Goal: Information Seeking & Learning: Learn about a topic

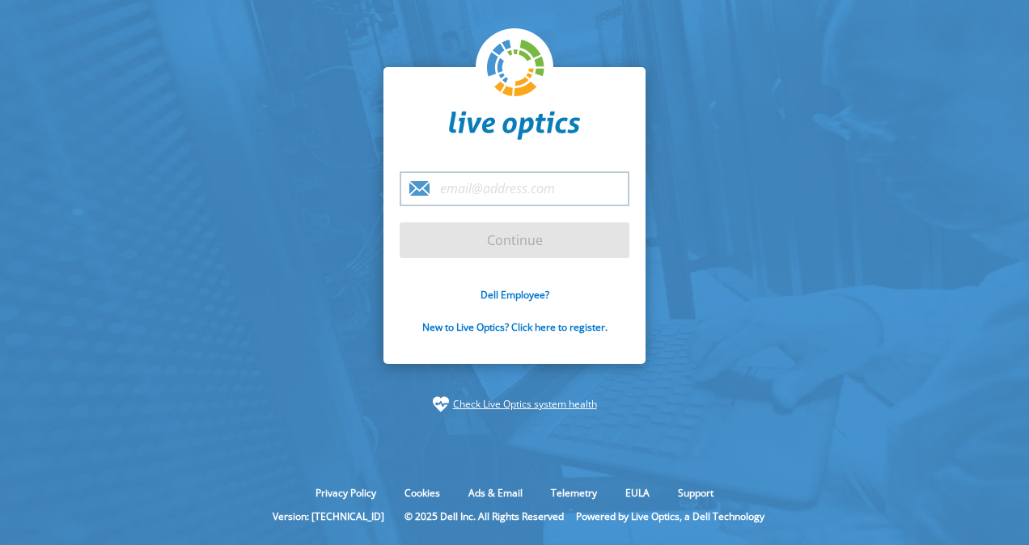
click at [481, 191] on input "email" at bounding box center [515, 189] width 230 height 35
type input "frederic.delbeke@dell.com"
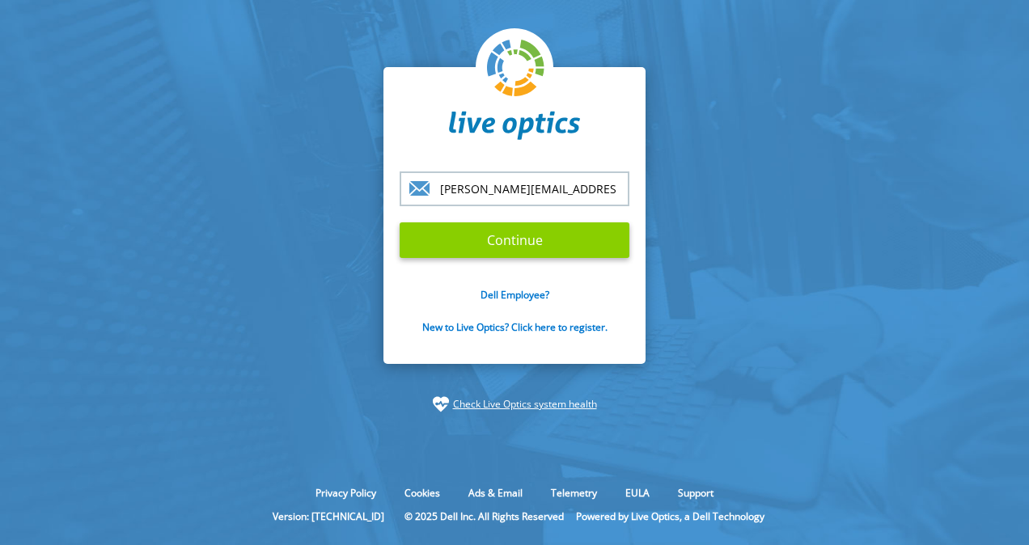
click at [494, 231] on input "Continue" at bounding box center [515, 241] width 230 height 36
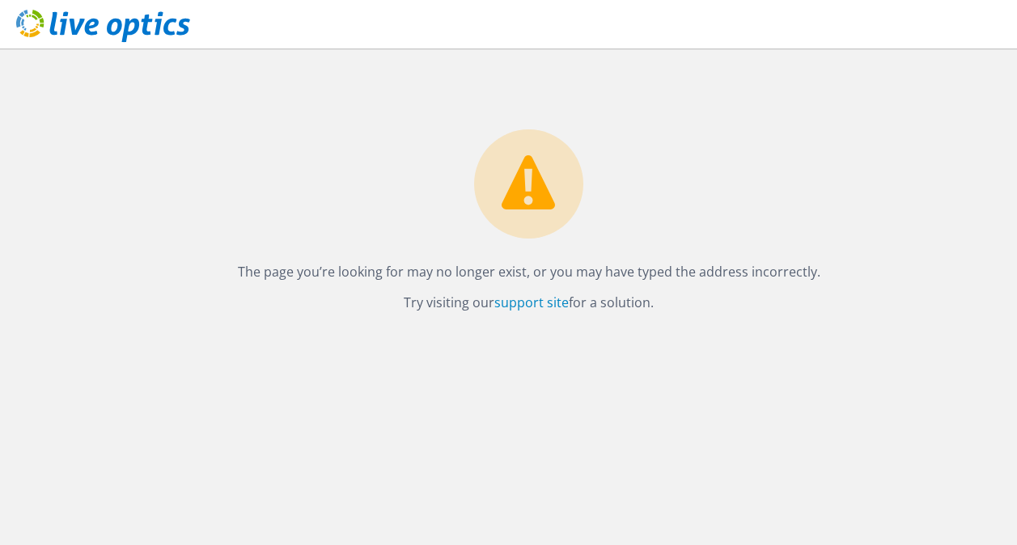
click at [129, 15] on icon at bounding box center [103, 26] width 174 height 33
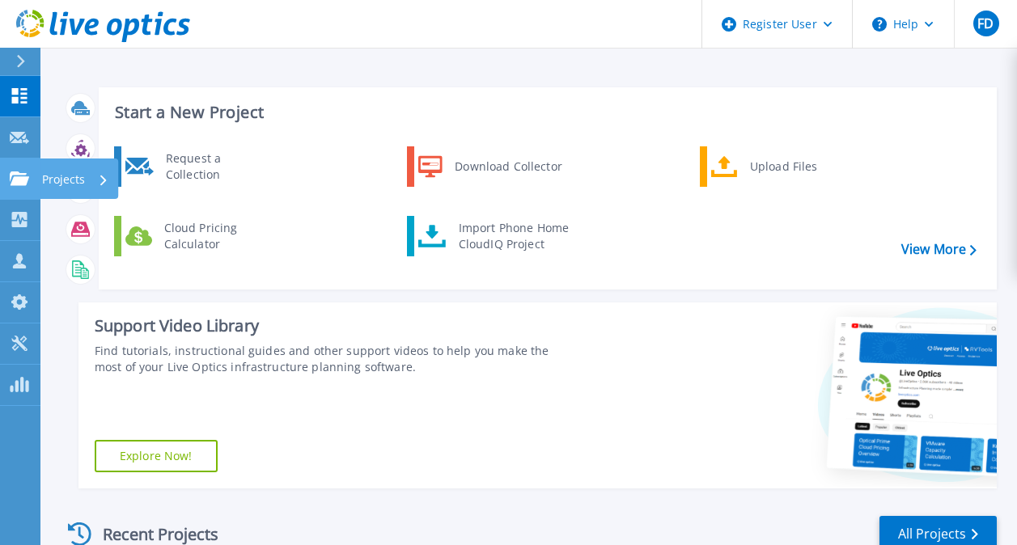
click at [19, 184] on icon at bounding box center [19, 179] width 19 height 14
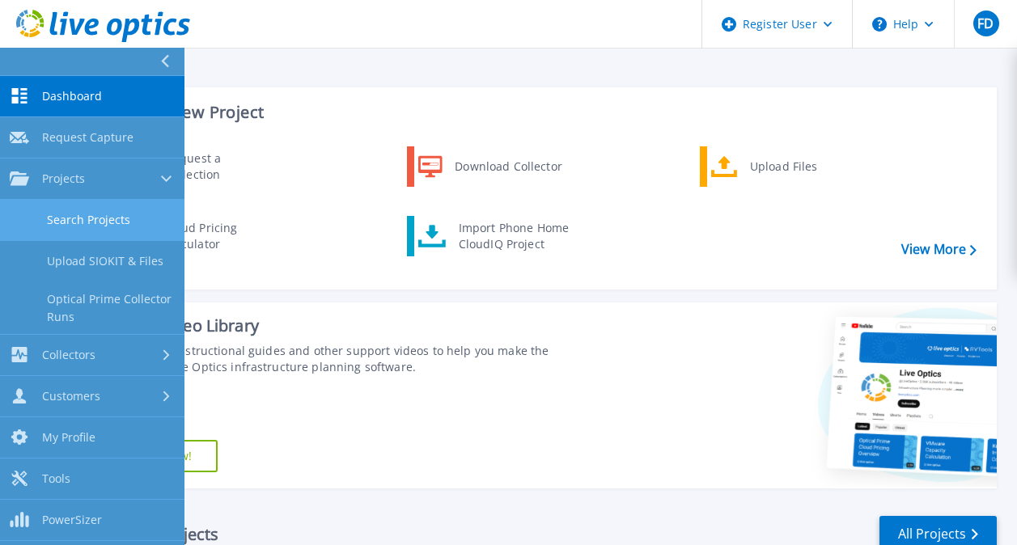
click at [78, 218] on link "Search Projects" at bounding box center [92, 220] width 184 height 41
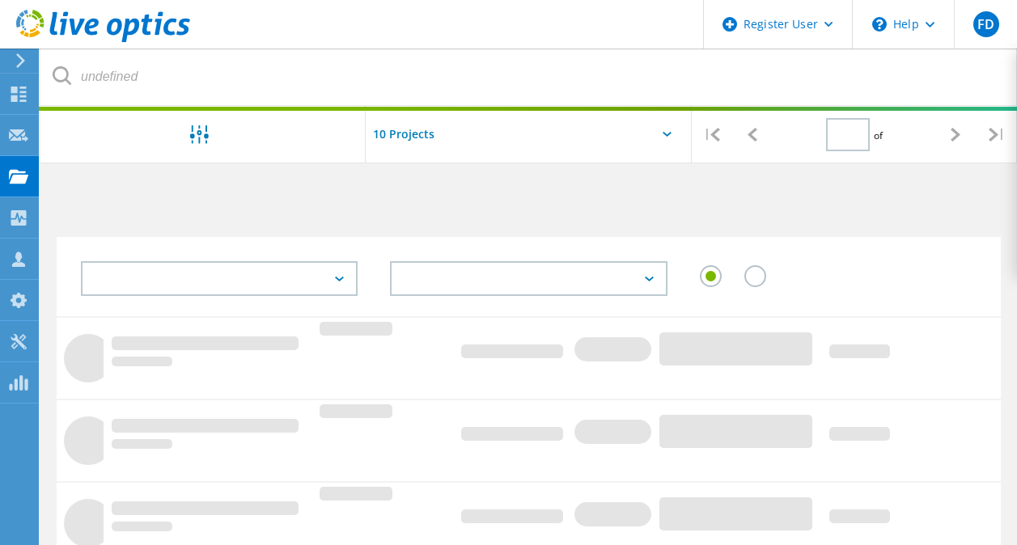
type input "1"
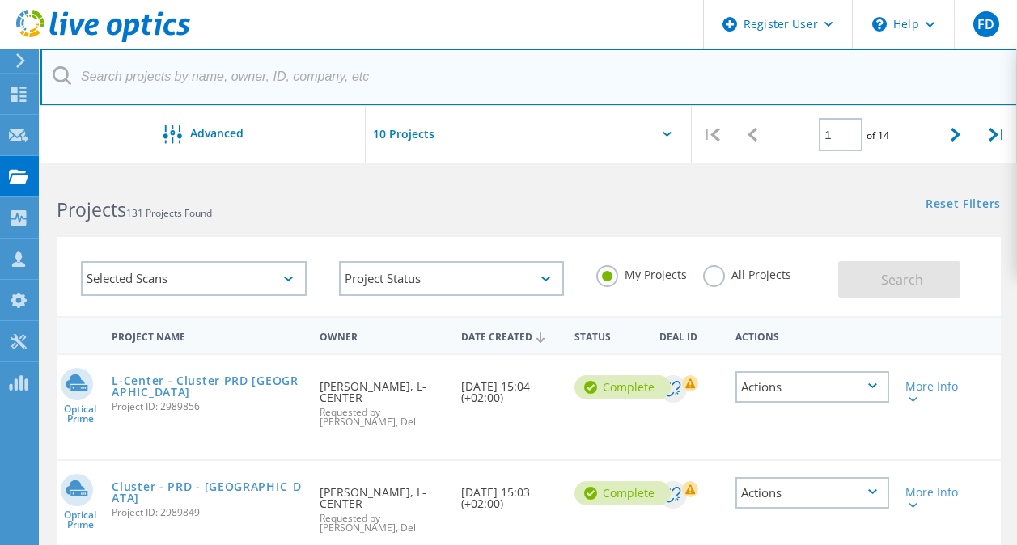
click at [227, 76] on input "text" at bounding box center [528, 77] width 977 height 57
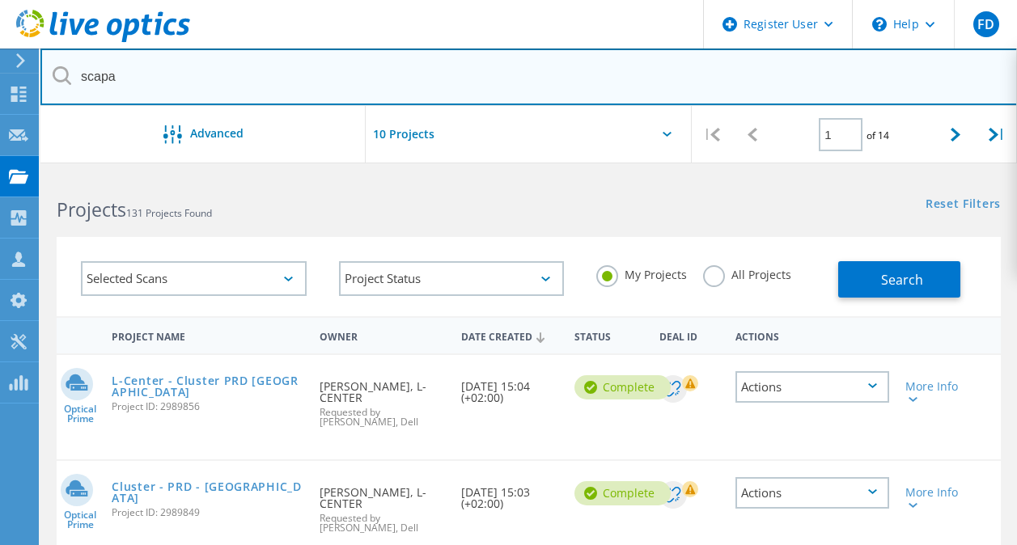
type input "SCAPARTOIS"
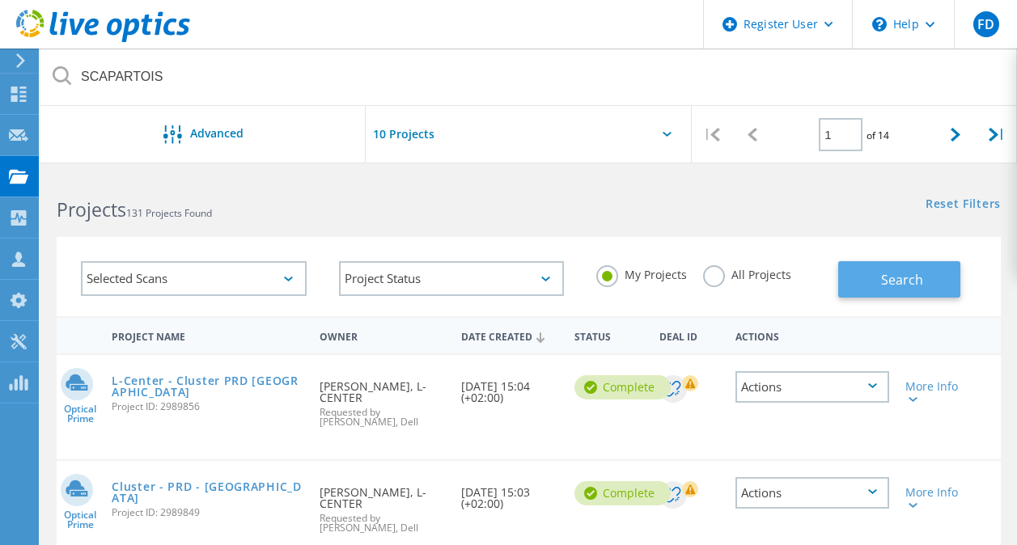
click at [876, 273] on button "Search" at bounding box center [899, 279] width 122 height 36
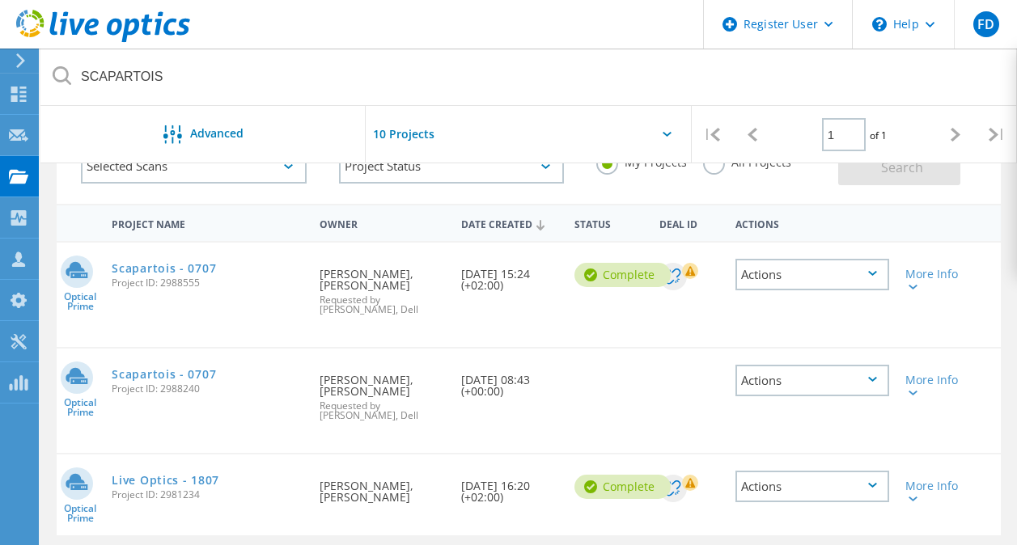
scroll to position [133, 0]
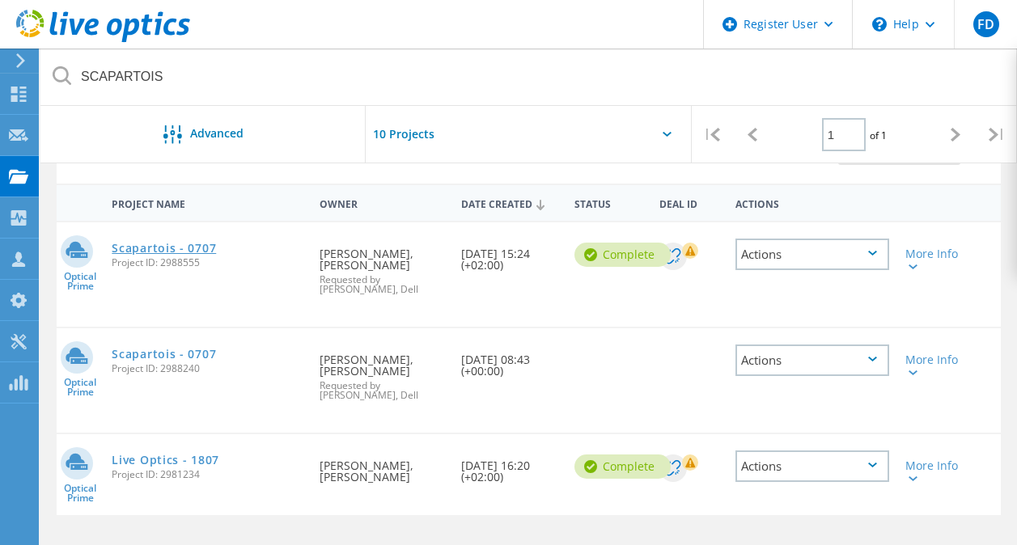
click at [167, 250] on link "Scapartois - 0707" at bounding box center [164, 248] width 104 height 11
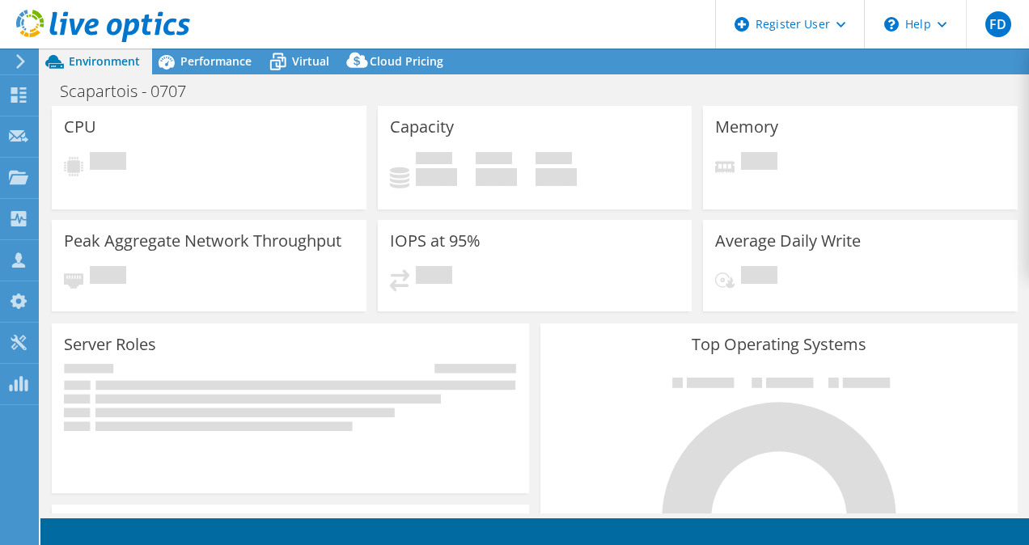
select select "USD"
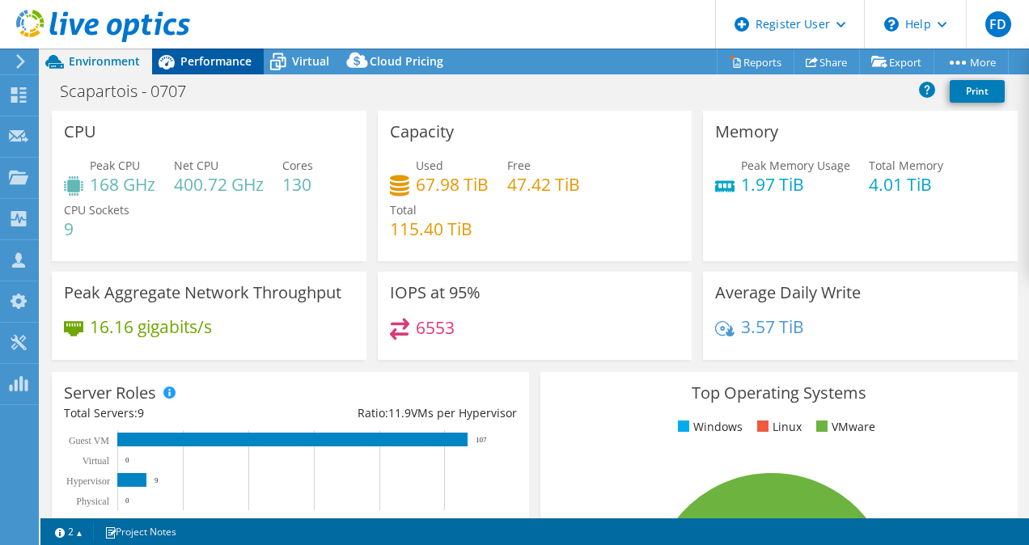
click at [197, 57] on span "Performance" at bounding box center [215, 60] width 71 height 15
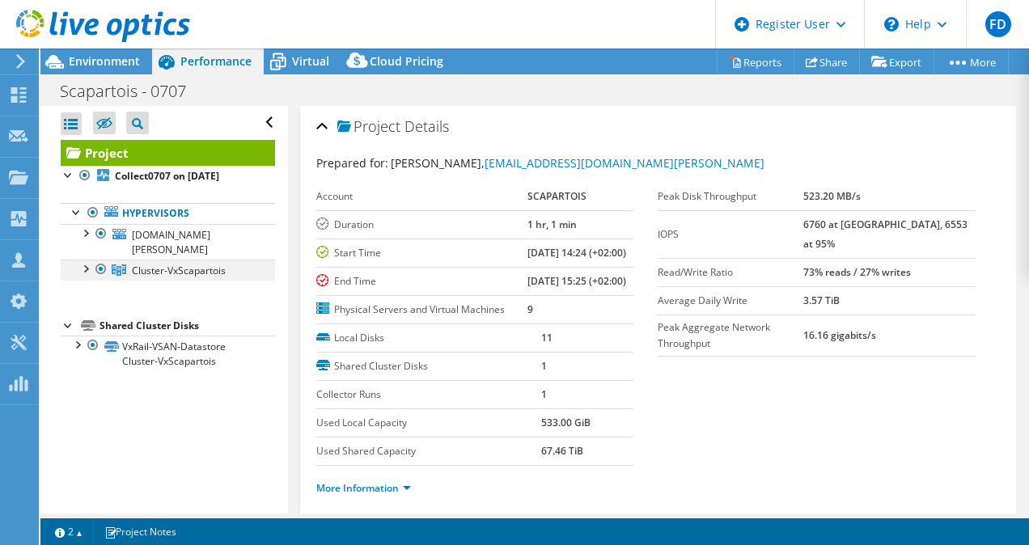
click at [89, 268] on div at bounding box center [85, 268] width 16 height 16
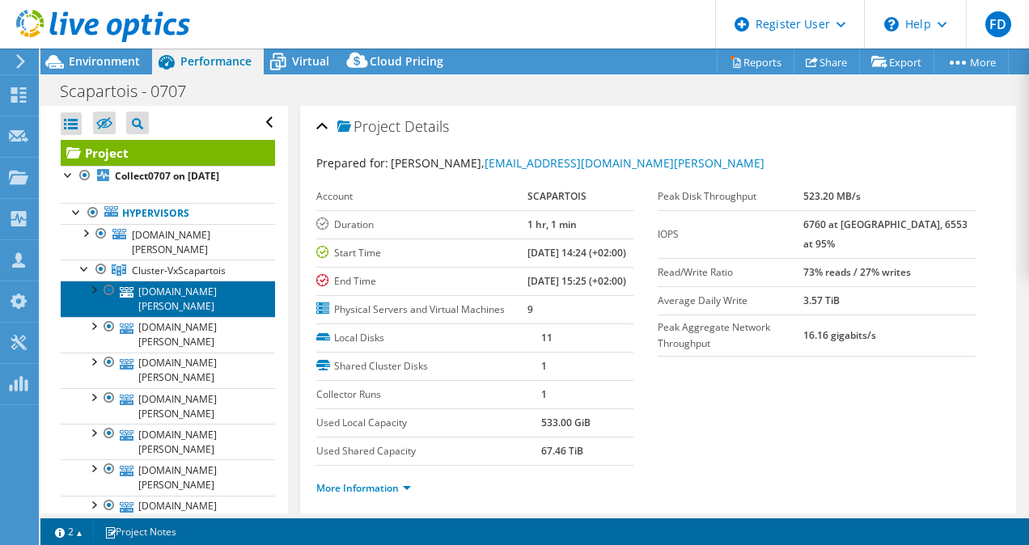
click at [193, 299] on link "esx-r9-01.scapartois.leclerc" at bounding box center [168, 299] width 214 height 36
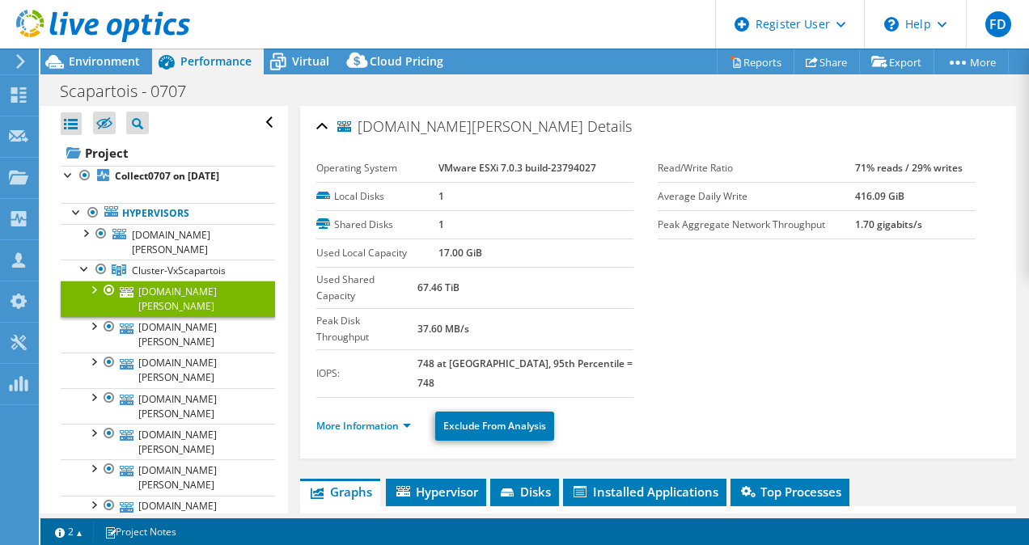
click at [360, 418] on li "More Information" at bounding box center [368, 427] width 104 height 18
click at [358, 419] on link "More Information" at bounding box center [363, 426] width 95 height 14
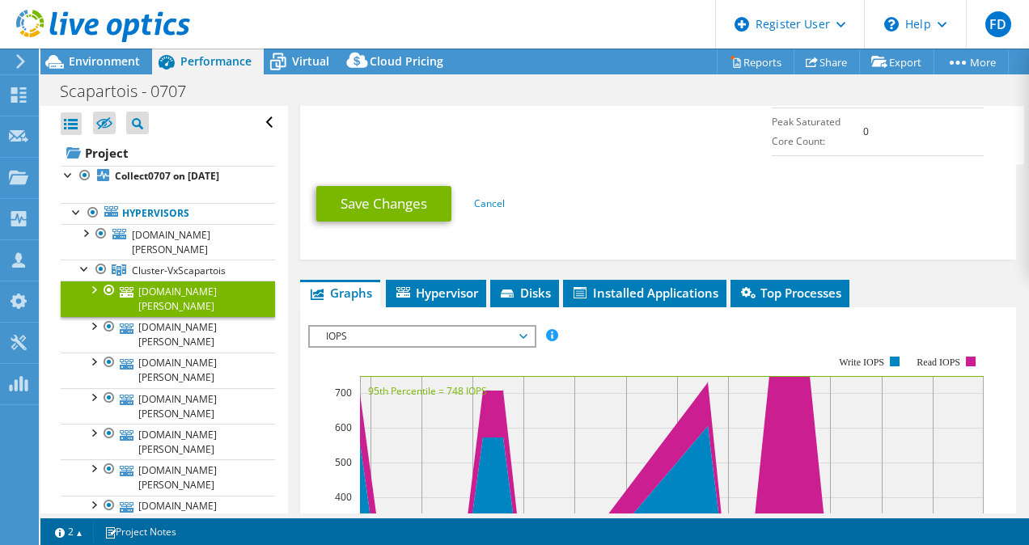
scroll to position [1002, 0]
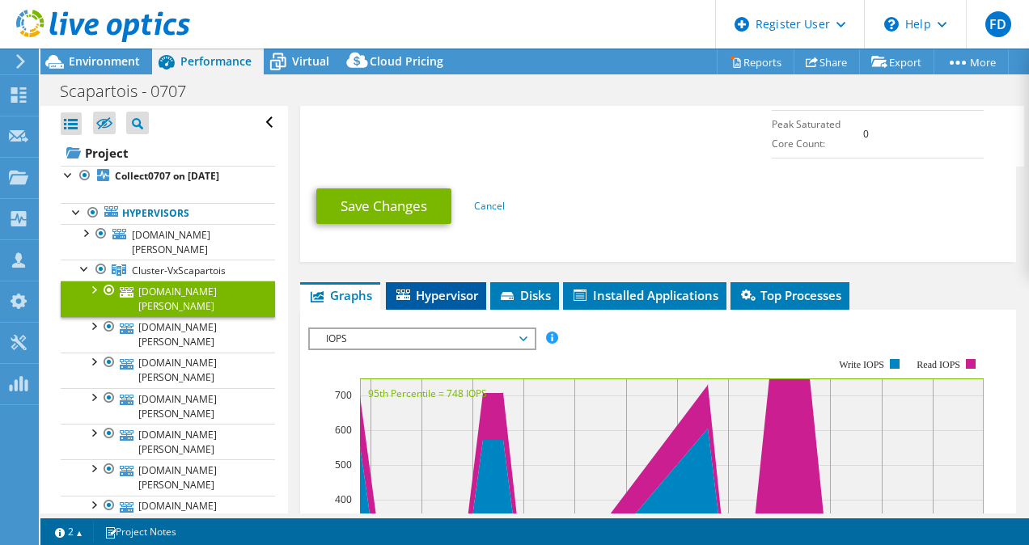
click at [436, 287] on span "Hypervisor" at bounding box center [436, 295] width 84 height 16
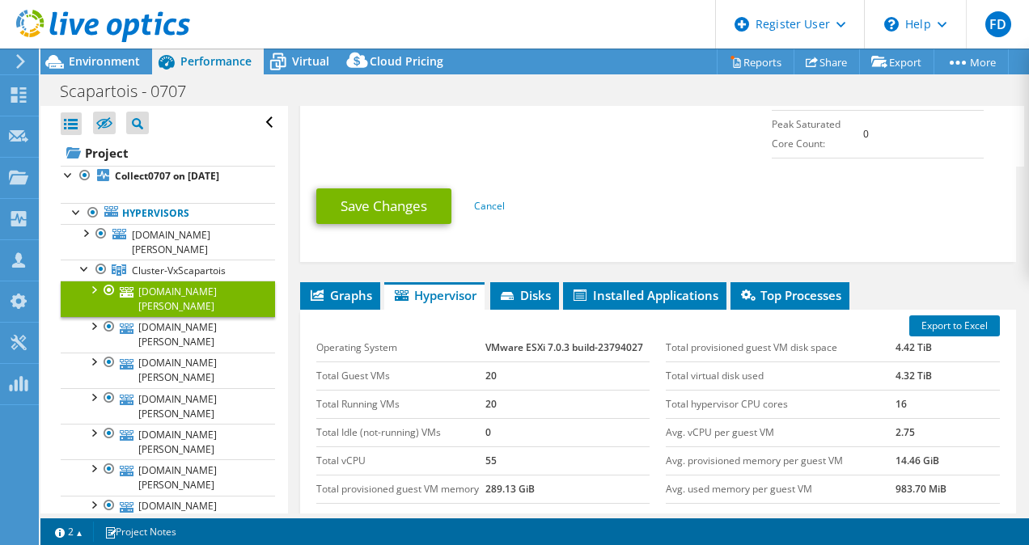
scroll to position [1026, 0]
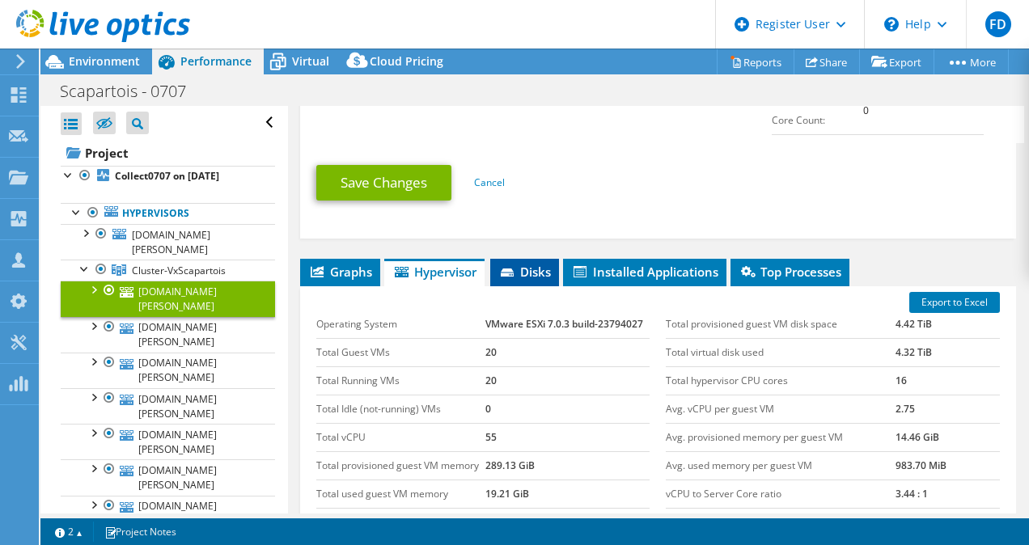
click at [534, 264] on span "Disks" at bounding box center [524, 272] width 53 height 16
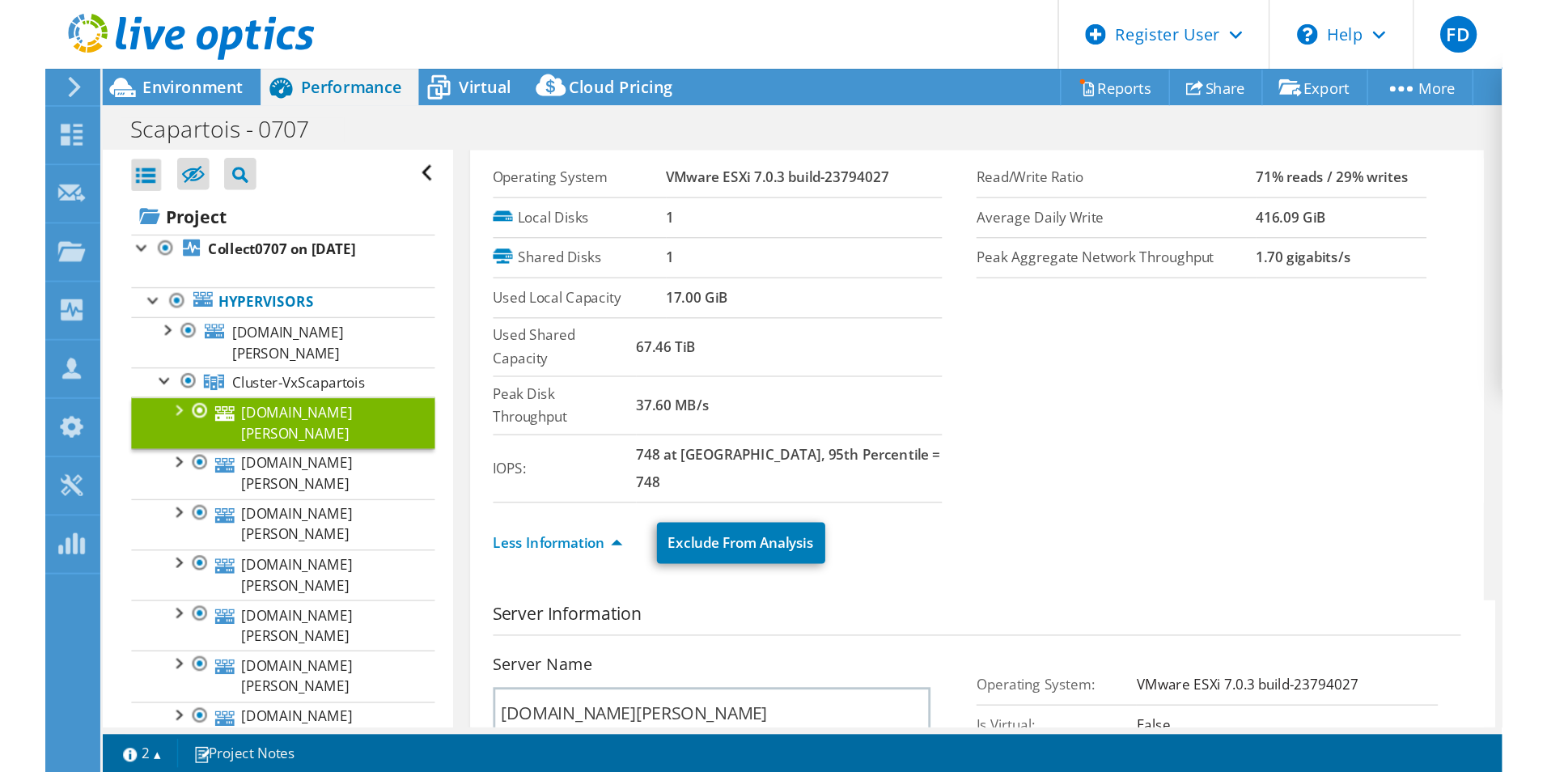
scroll to position [0, 0]
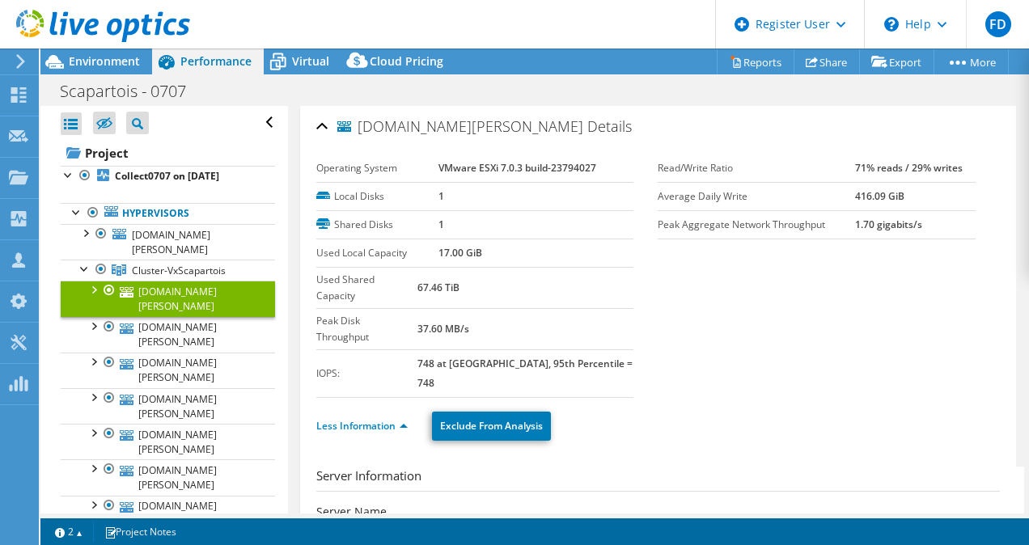
click at [323, 127] on div "esx-r9-01.scapartois.leclerc Details" at bounding box center [658, 127] width 685 height 35
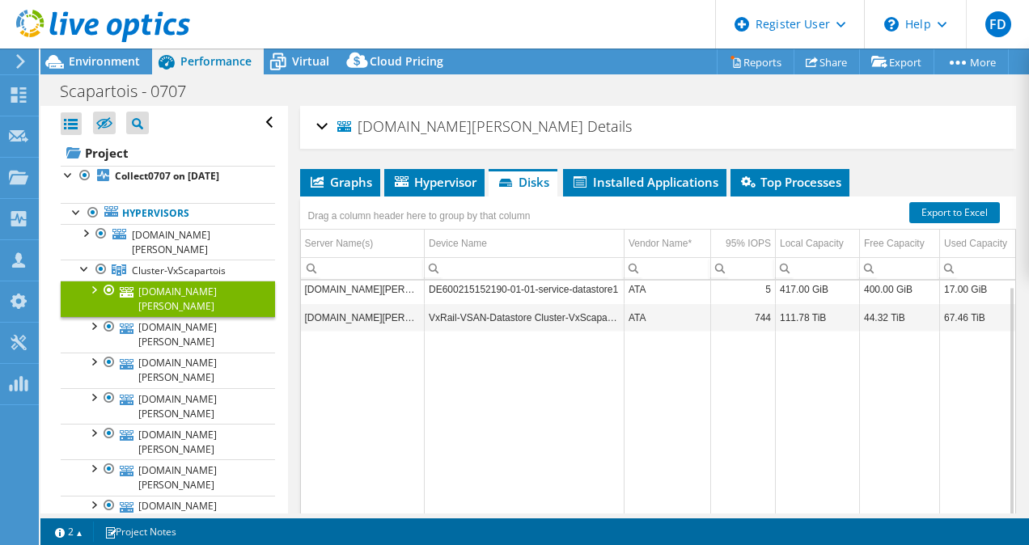
click at [323, 127] on div "esx-r9-01.scapartois.leclerc Details" at bounding box center [658, 127] width 685 height 35
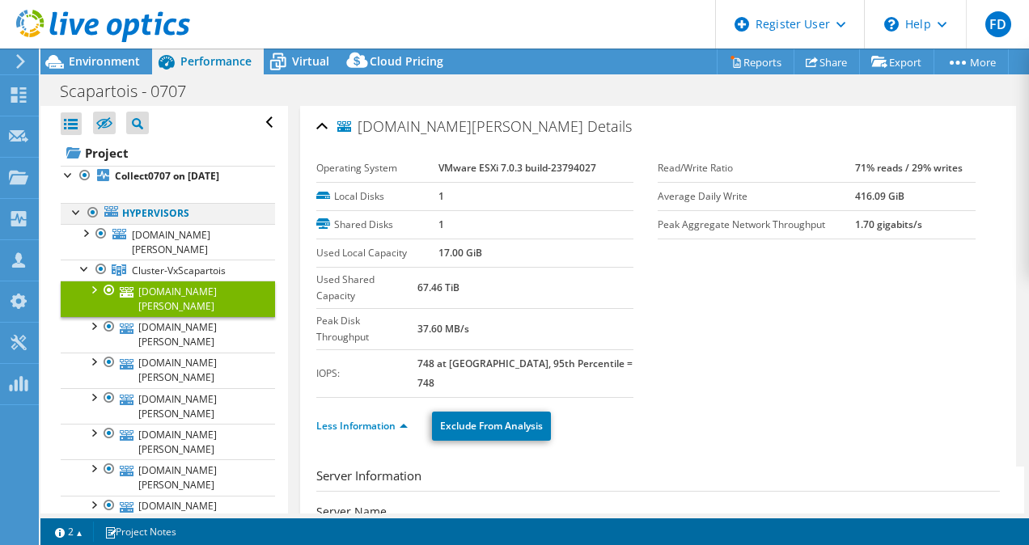
click at [89, 214] on div at bounding box center [93, 212] width 16 height 19
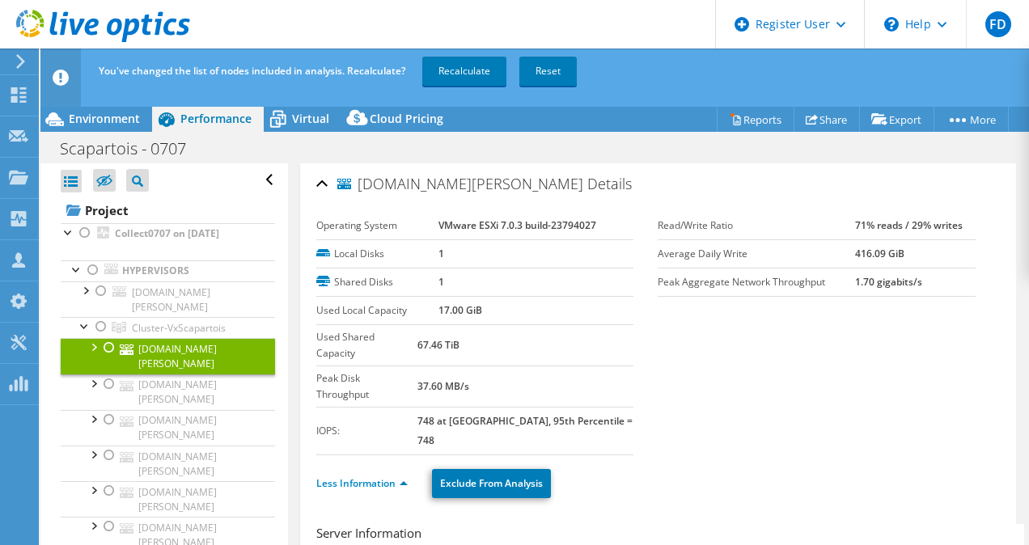
click at [105, 346] on div at bounding box center [109, 347] width 16 height 19
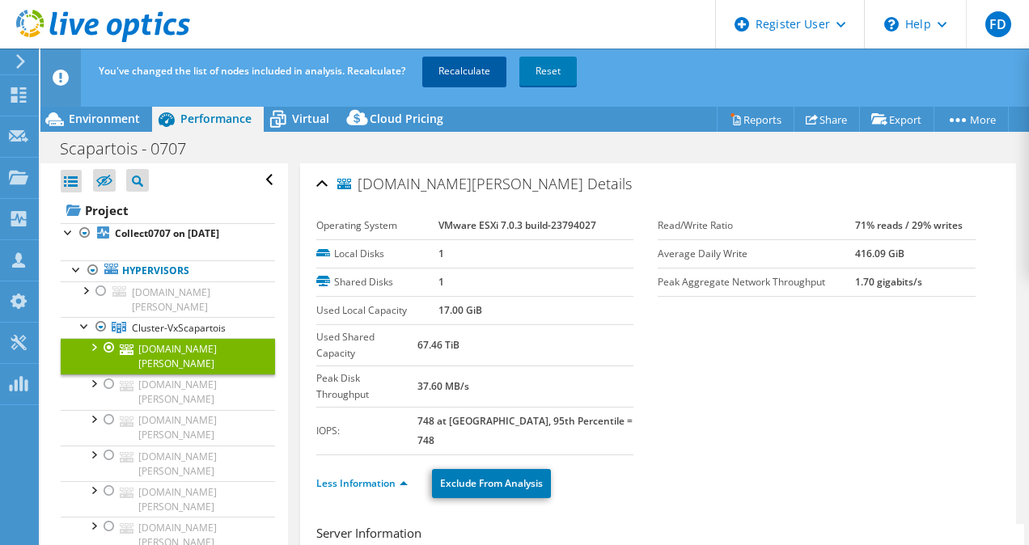
click at [456, 70] on link "Recalculate" at bounding box center [464, 71] width 84 height 29
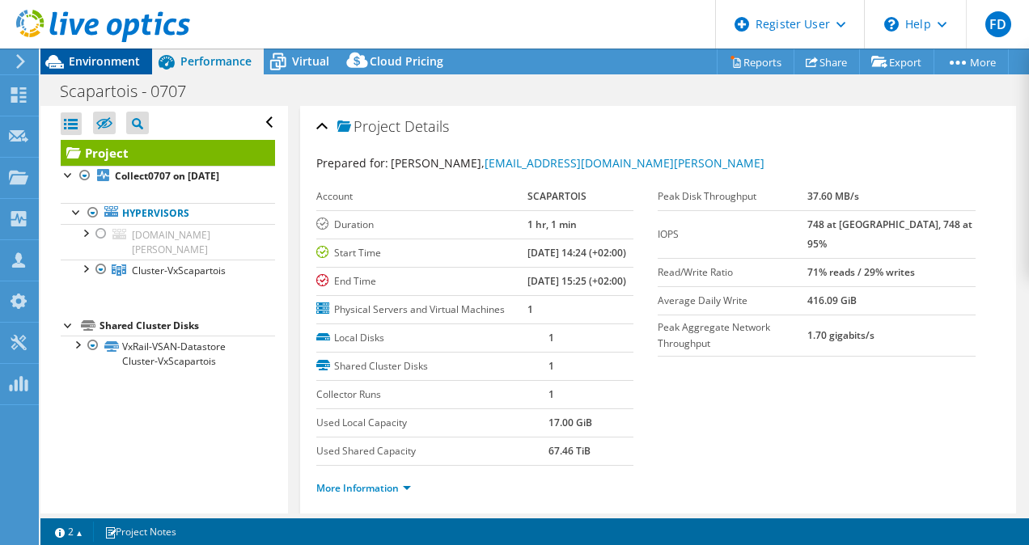
click at [98, 57] on span "Environment" at bounding box center [104, 60] width 71 height 15
